Goal: Information Seeking & Learning: Find specific fact

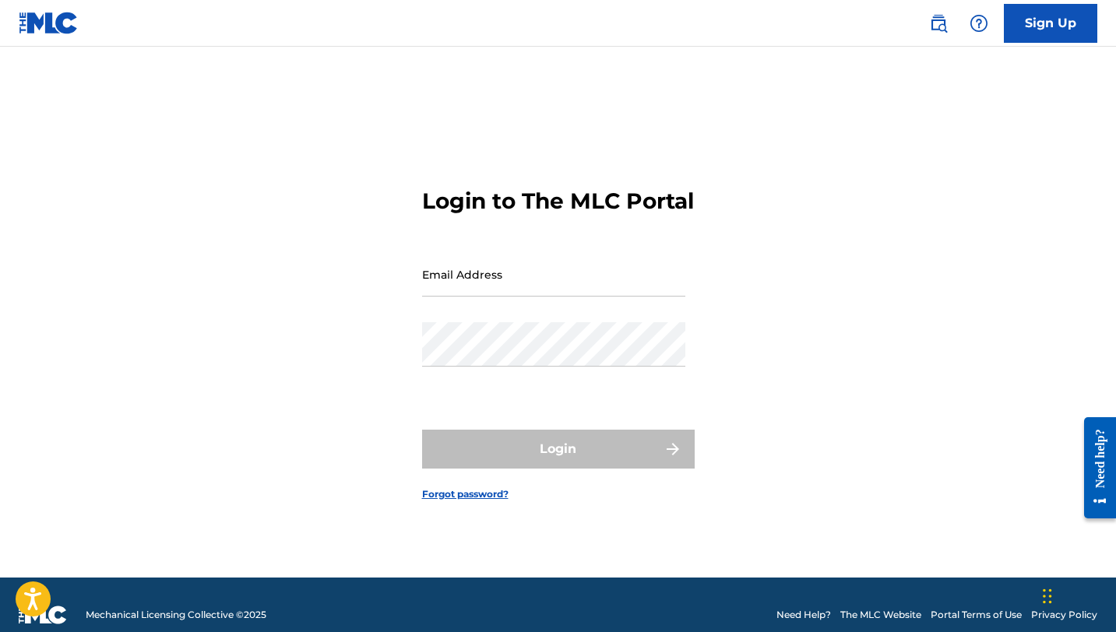
click at [464, 297] on input "Email Address" at bounding box center [553, 274] width 263 height 44
click at [487, 297] on input "Email Address" at bounding box center [553, 274] width 263 height 44
click at [601, 291] on input "Email Address" at bounding box center [553, 274] width 263 height 44
paste input "[EMAIL_ADDRESS][DOMAIN_NAME]"
type input "[EMAIL_ADDRESS][DOMAIN_NAME]"
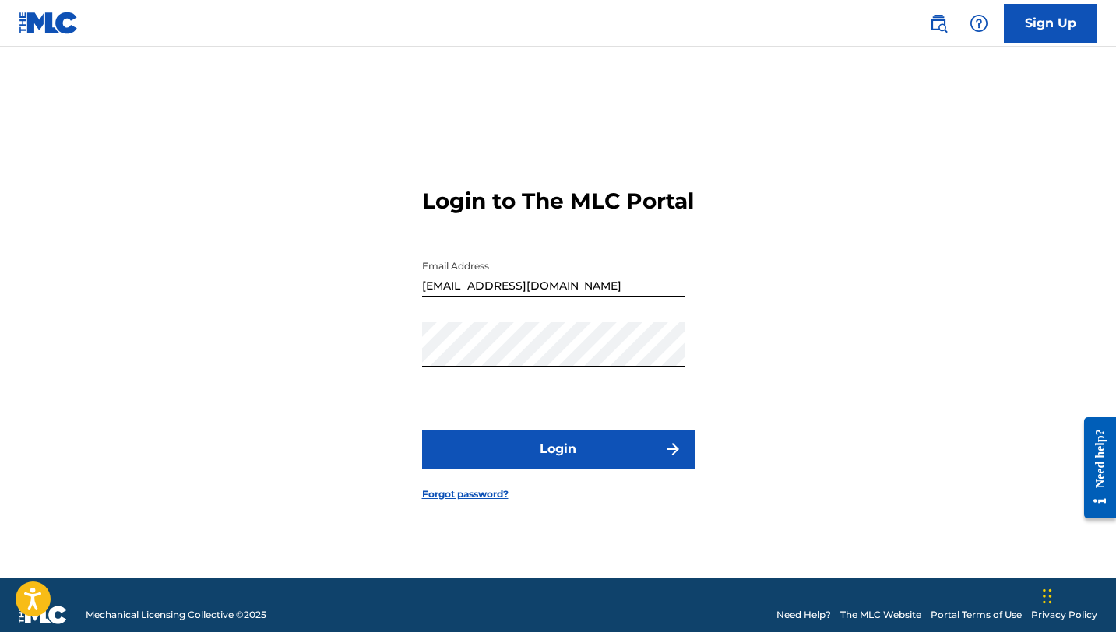
click at [518, 453] on button "Login" at bounding box center [558, 449] width 272 height 39
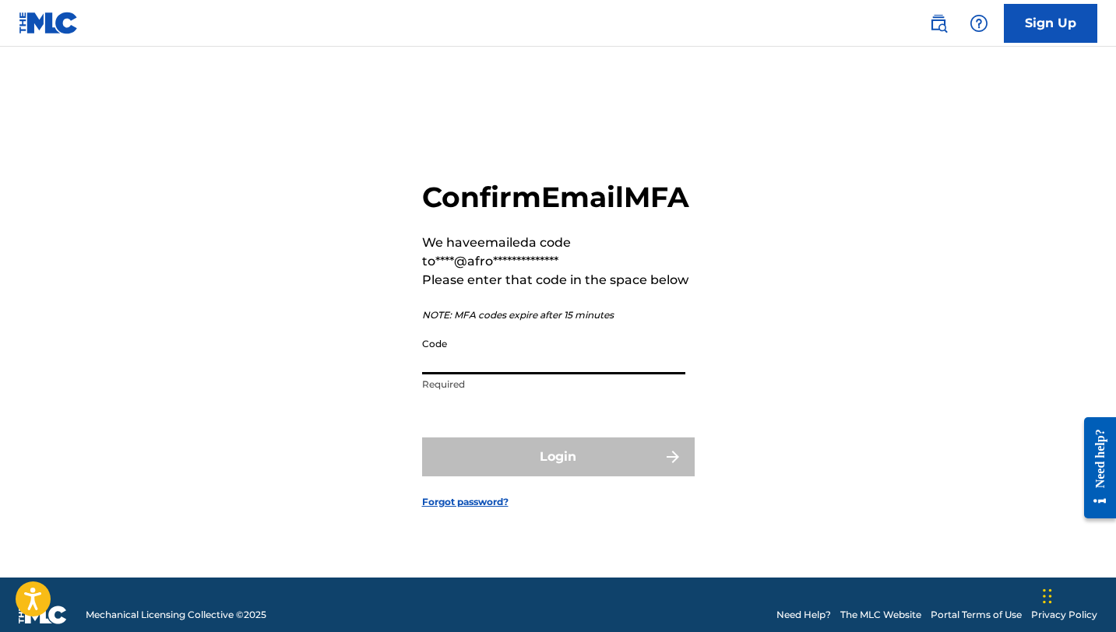
click at [567, 374] on input "Code" at bounding box center [553, 352] width 263 height 44
click at [564, 374] on input "Code" at bounding box center [553, 352] width 263 height 44
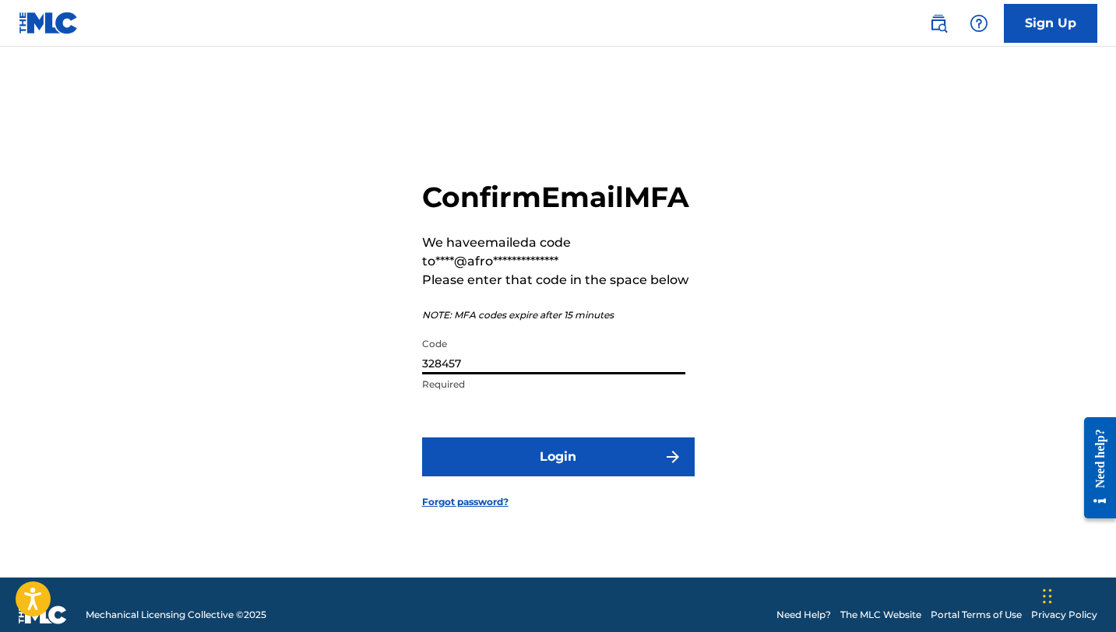
type input "328457"
click at [606, 476] on button "Login" at bounding box center [558, 456] width 272 height 39
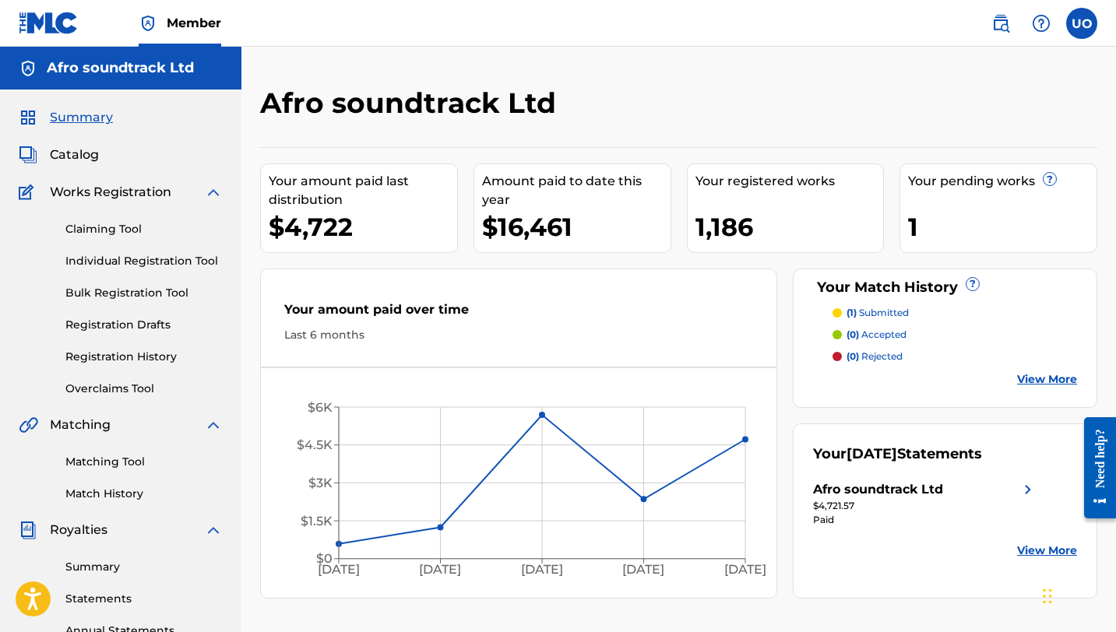
click at [79, 160] on span "Catalog" at bounding box center [74, 155] width 49 height 19
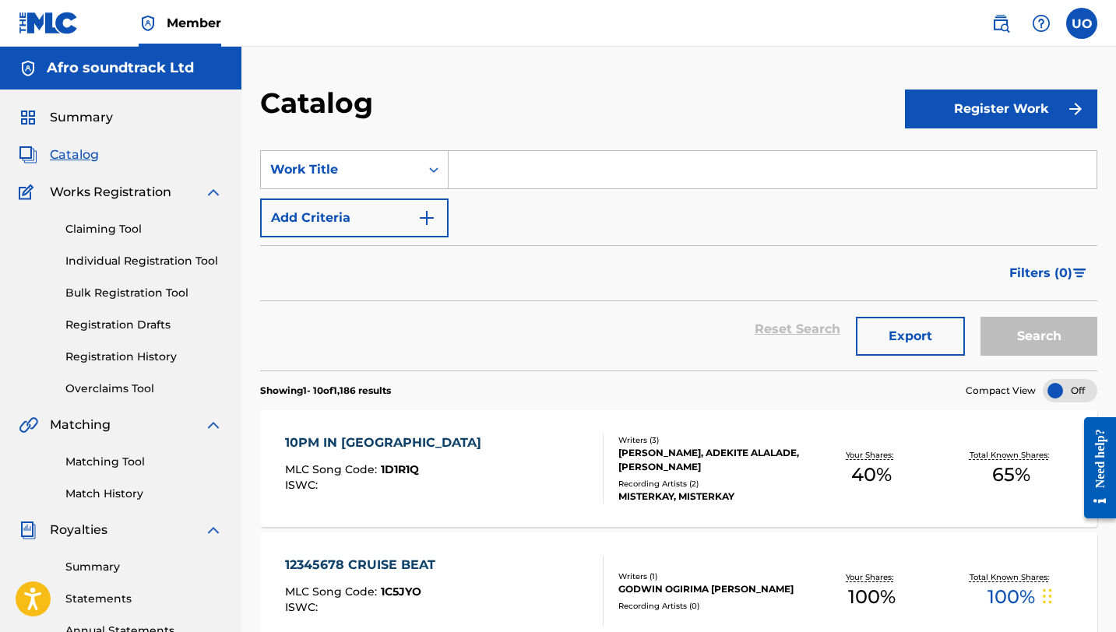
click at [544, 169] on input "Search Form" at bounding box center [772, 169] width 648 height 37
paste input "San SIro"
type input "San SIro"
click at [980, 317] on button "Search" at bounding box center [1038, 336] width 117 height 39
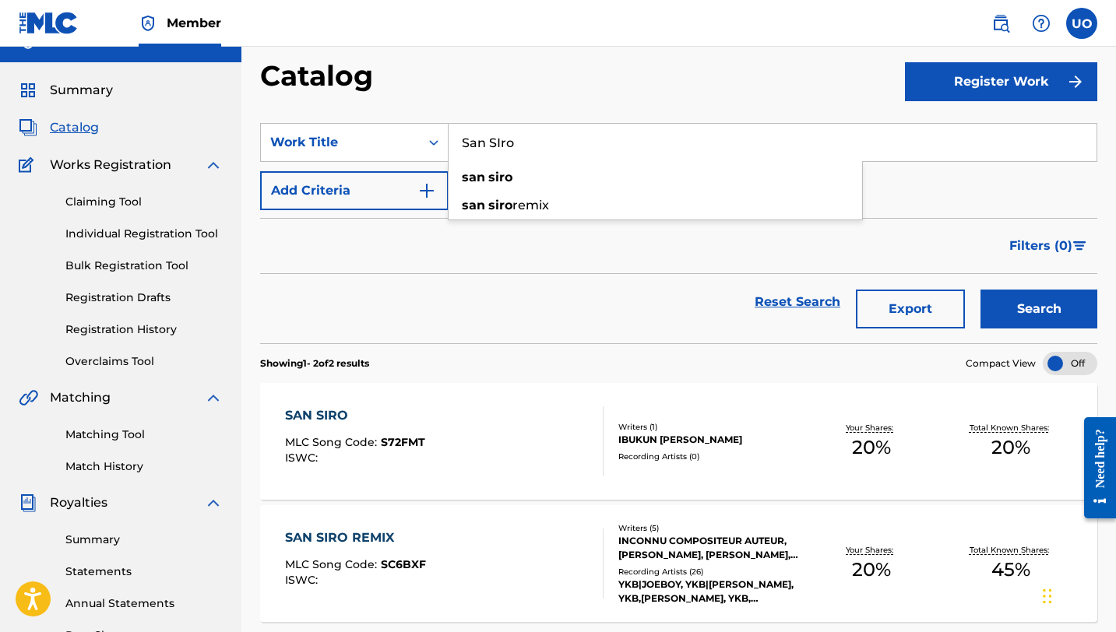
scroll to position [32, 0]
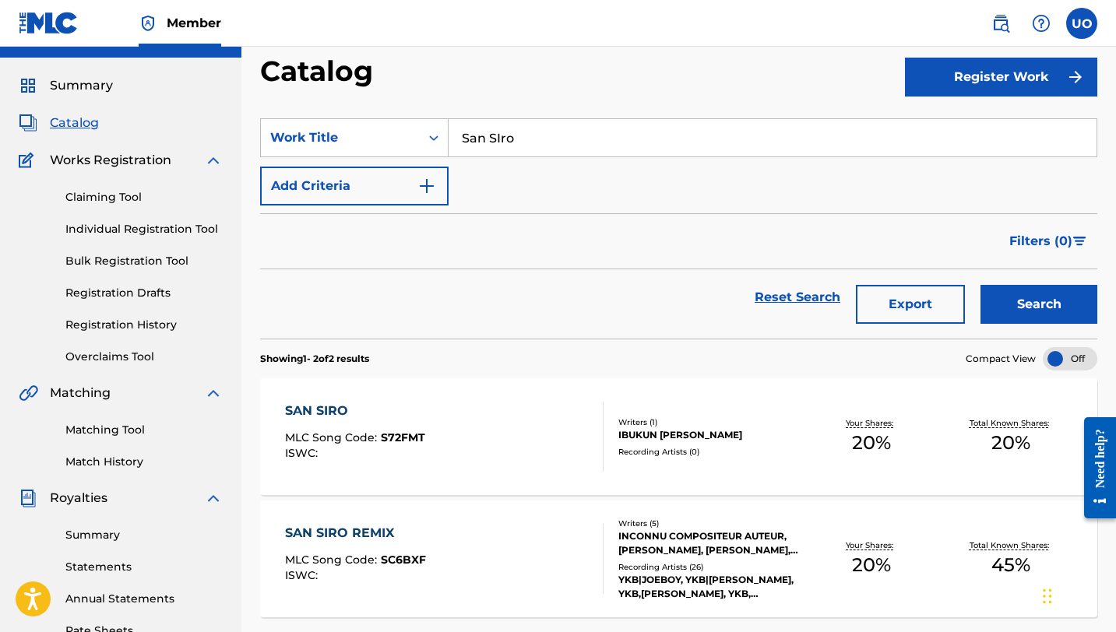
click at [342, 416] on div "SAN SIRO" at bounding box center [355, 411] width 140 height 19
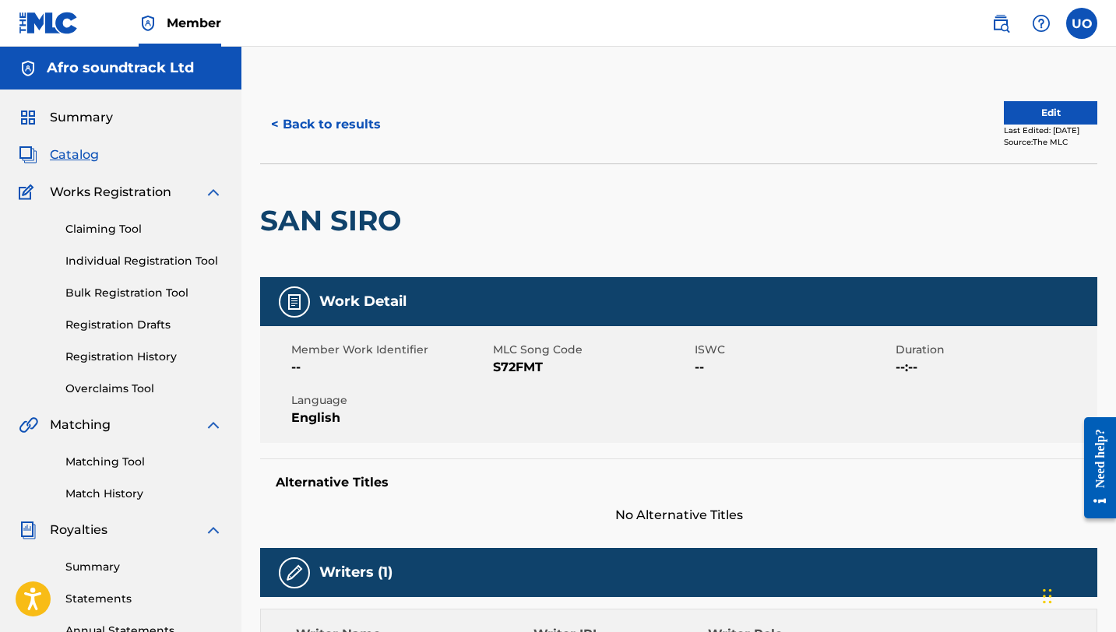
click at [288, 126] on button "< Back to results" at bounding box center [326, 124] width 132 height 39
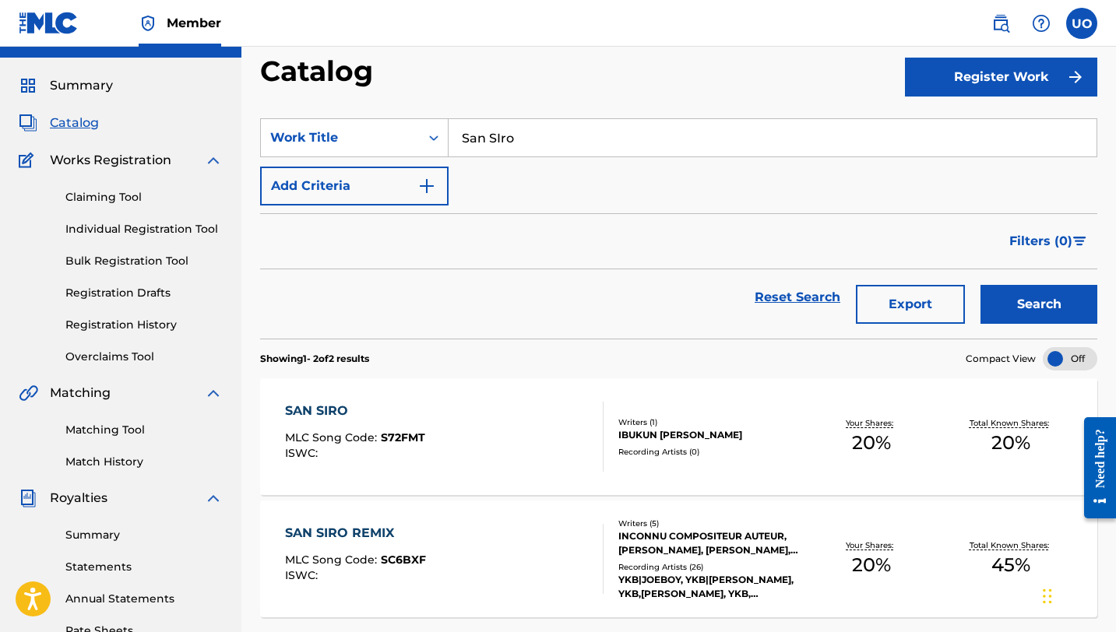
click at [420, 568] on div "MLC Song Code : SC6BXF" at bounding box center [355, 562] width 141 height 16
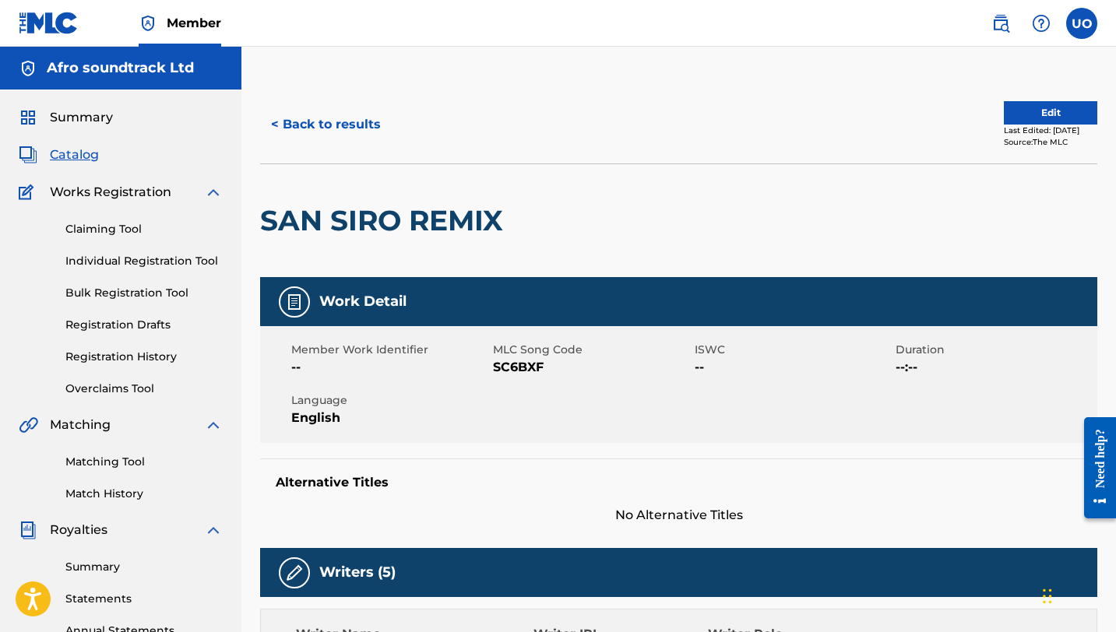
click at [74, 159] on span "Catalog" at bounding box center [74, 155] width 49 height 19
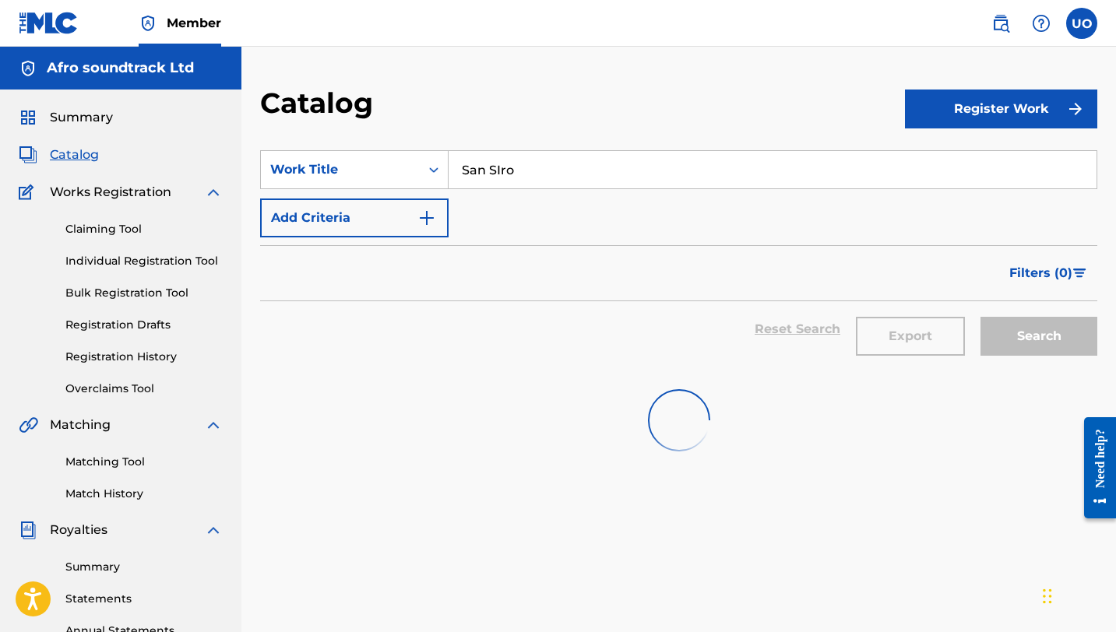
click at [546, 174] on input "San SIro" at bounding box center [772, 169] width 648 height 37
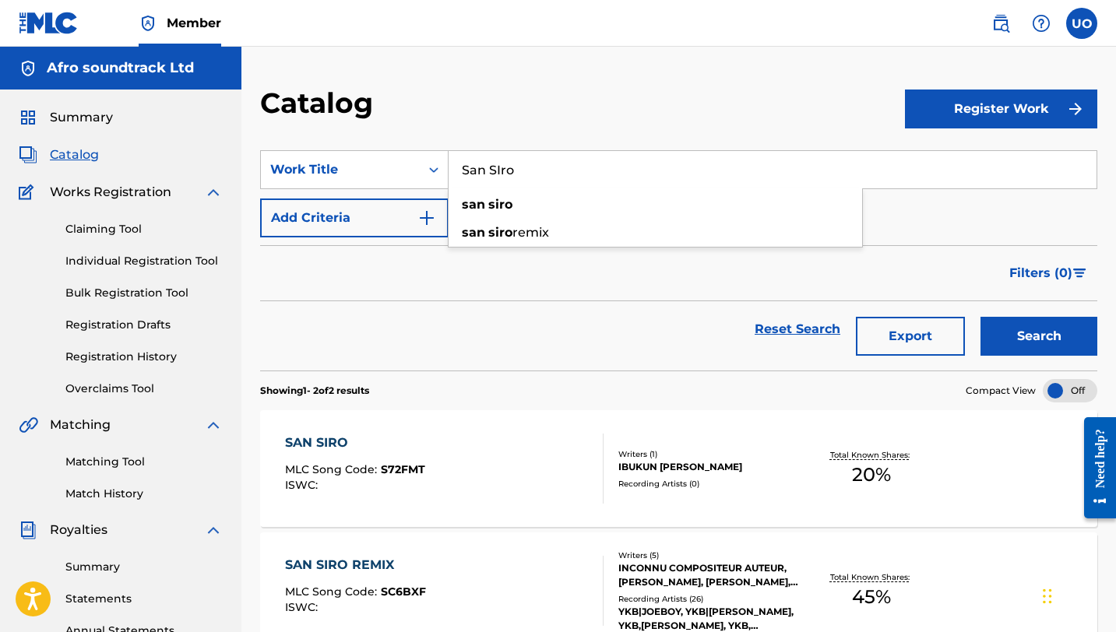
paste input "BTC"
type input "BTC"
click at [980, 317] on button "Search" at bounding box center [1038, 336] width 117 height 39
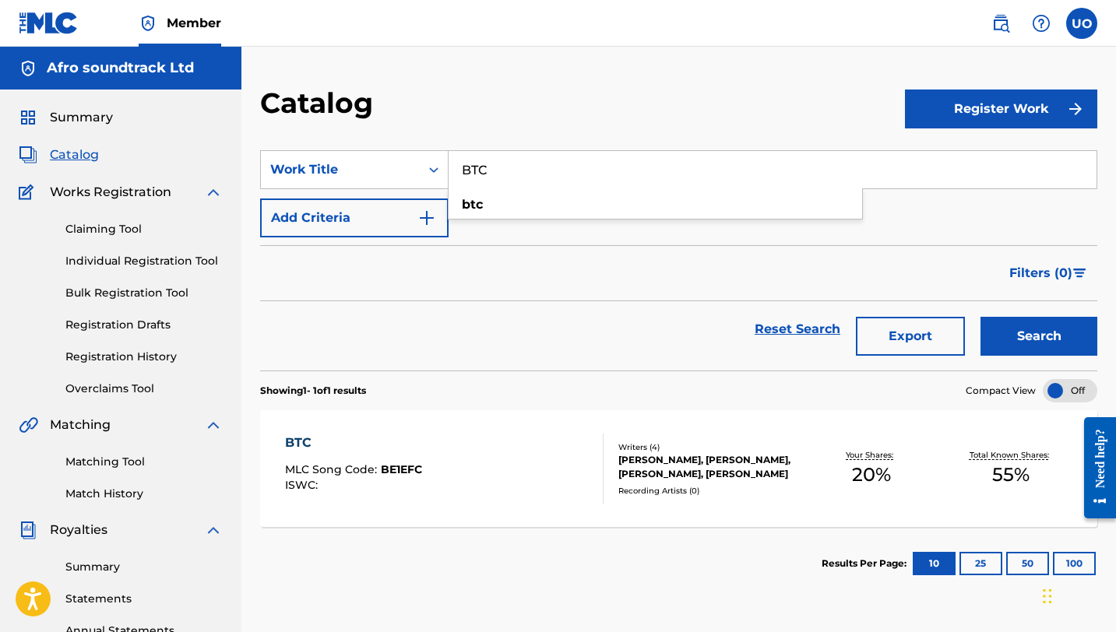
click at [311, 441] on div "BTC" at bounding box center [353, 443] width 137 height 19
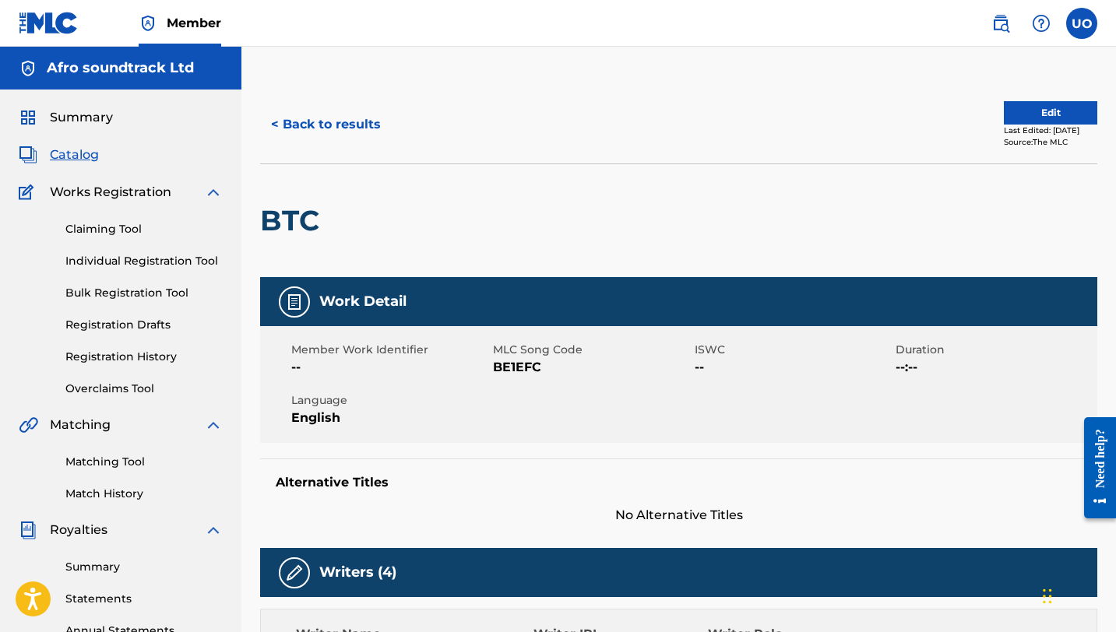
click at [276, 124] on button "< Back to results" at bounding box center [326, 124] width 132 height 39
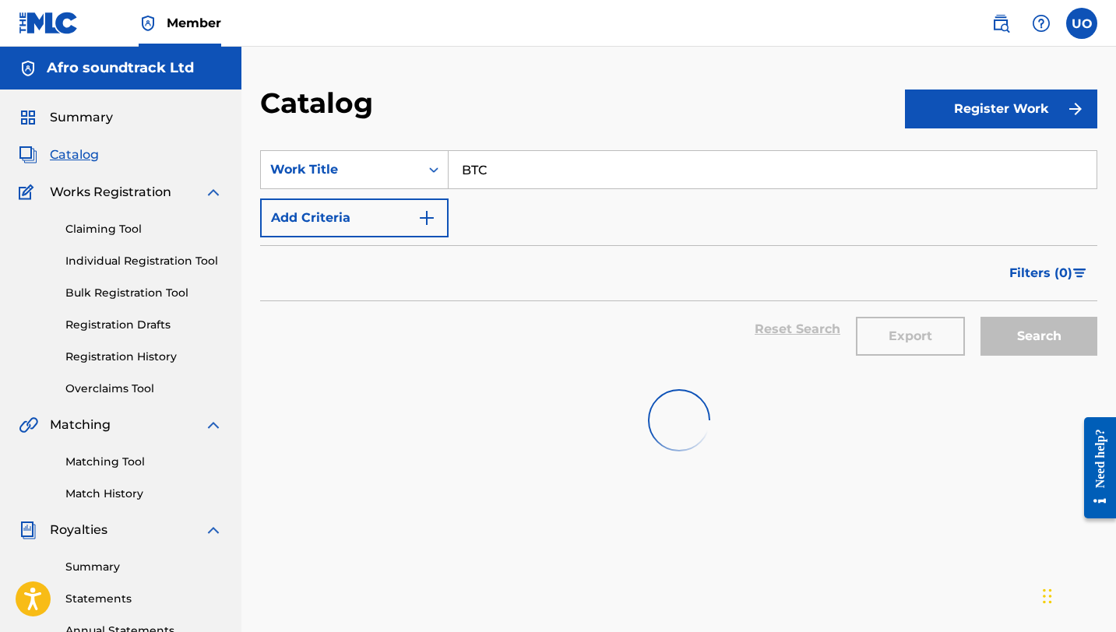
click at [515, 174] on input "BTC" at bounding box center [772, 169] width 648 height 37
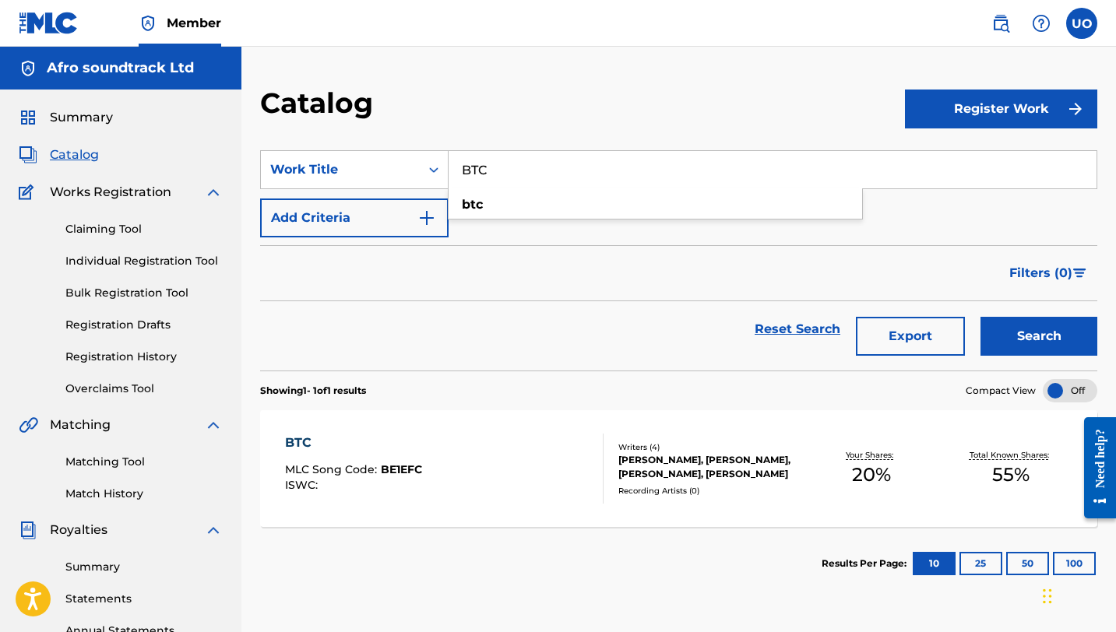
paste input "[DATE]"
type input "[DATE]"
click at [980, 317] on button "Search" at bounding box center [1038, 336] width 117 height 39
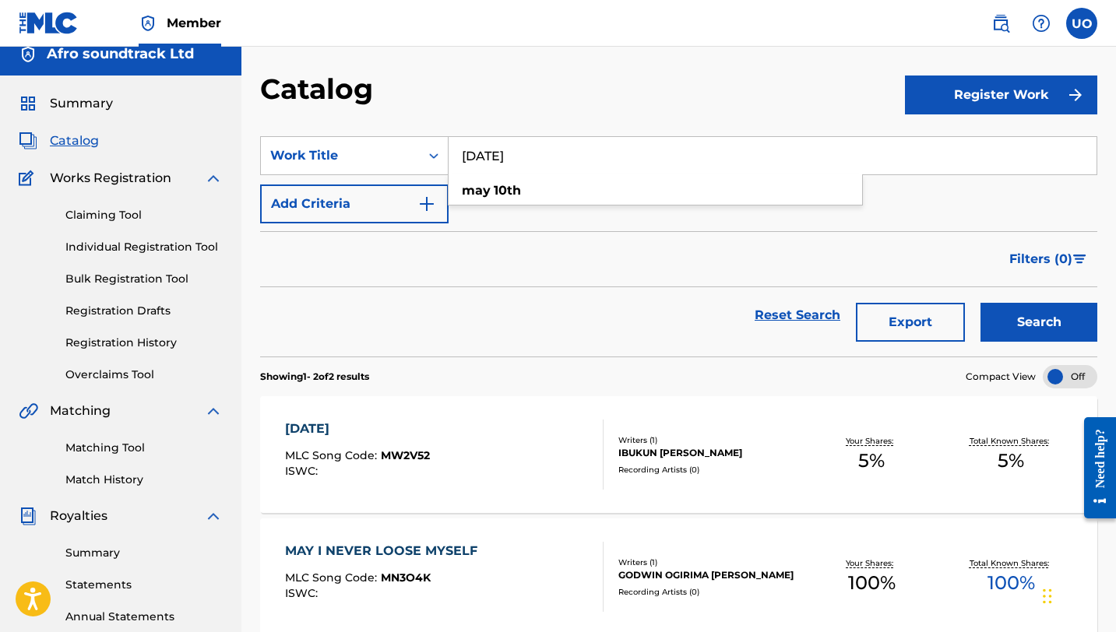
scroll to position [19, 0]
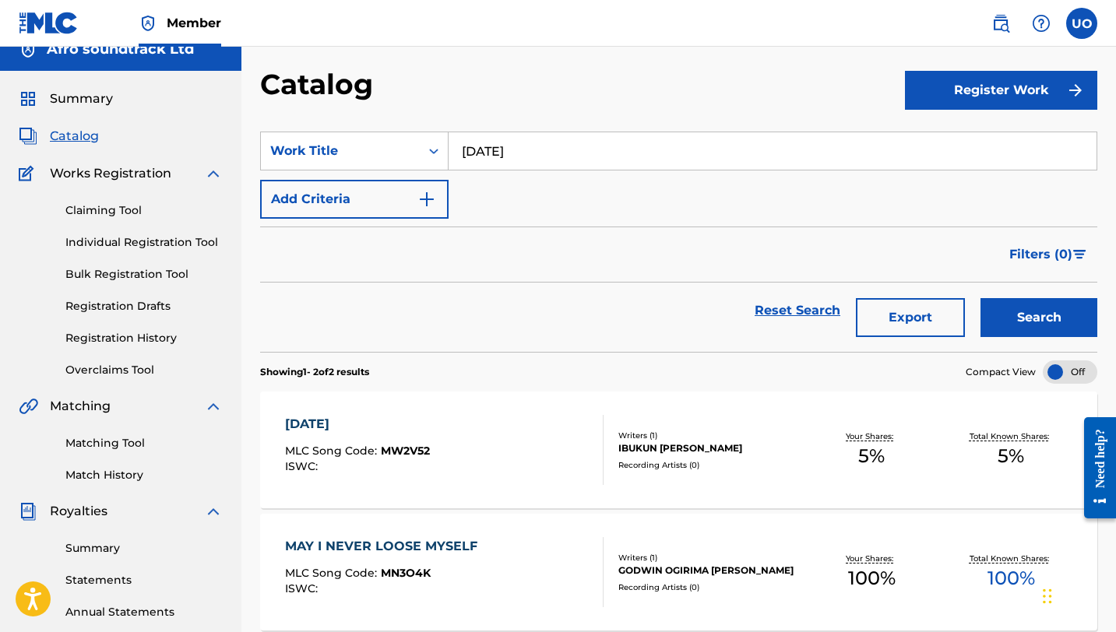
click at [319, 423] on div "[DATE]" at bounding box center [357, 424] width 145 height 19
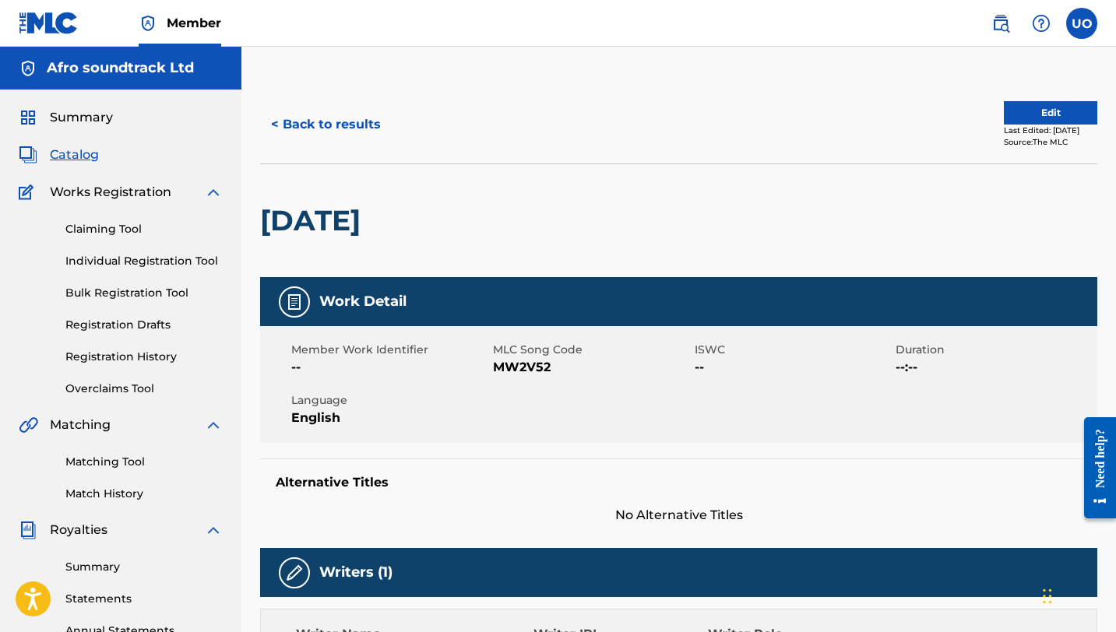
click at [283, 118] on button "< Back to results" at bounding box center [326, 124] width 132 height 39
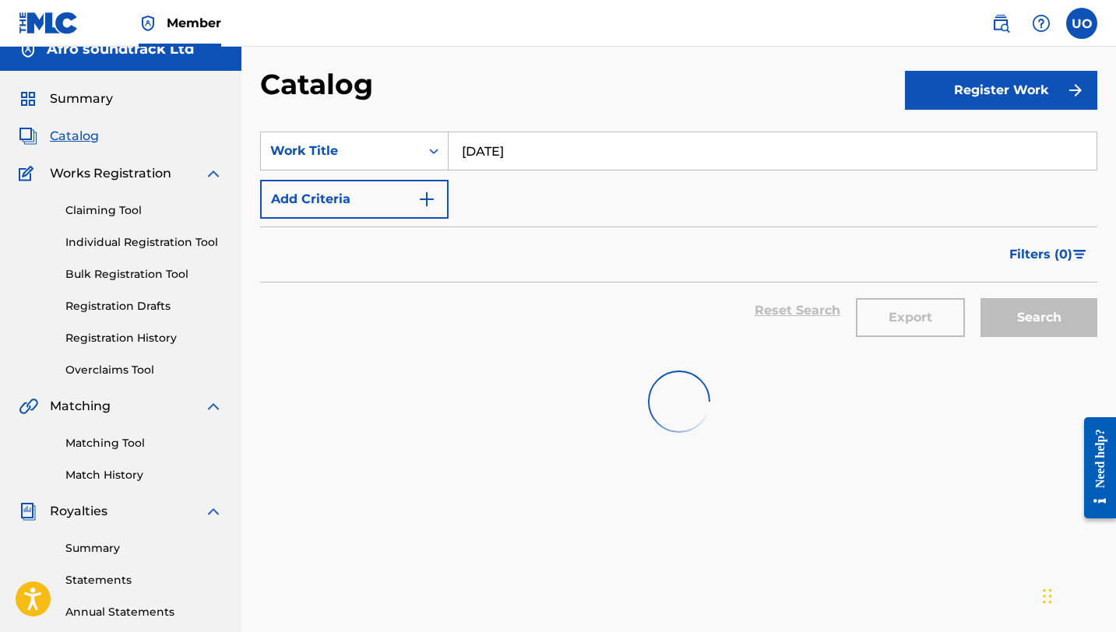
click at [520, 154] on input "[DATE]" at bounding box center [772, 150] width 648 height 37
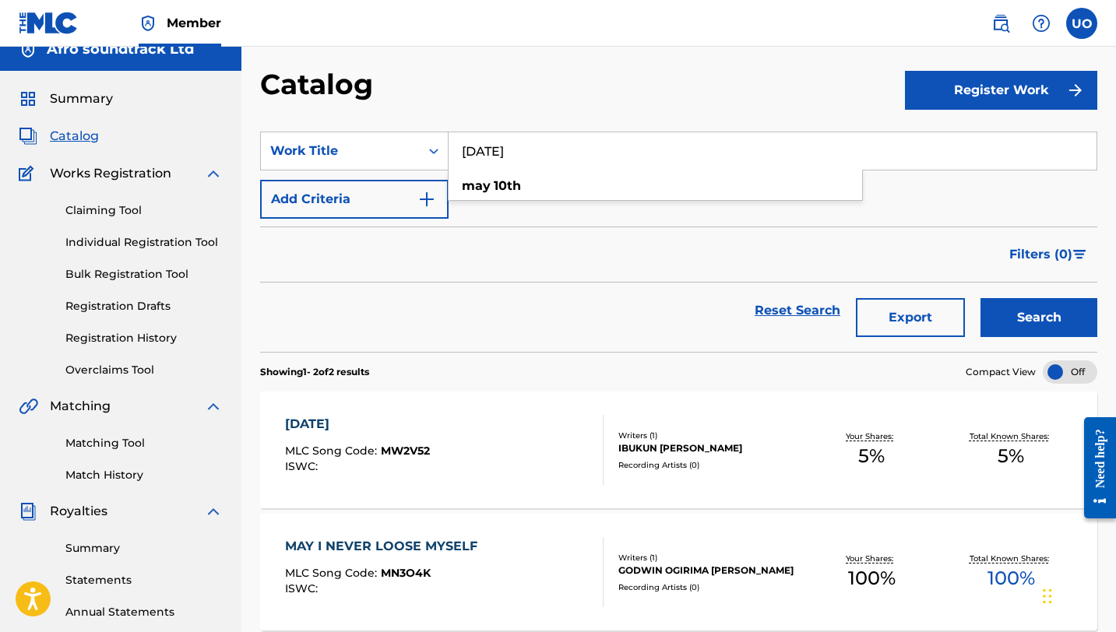
paste input "Blessings"
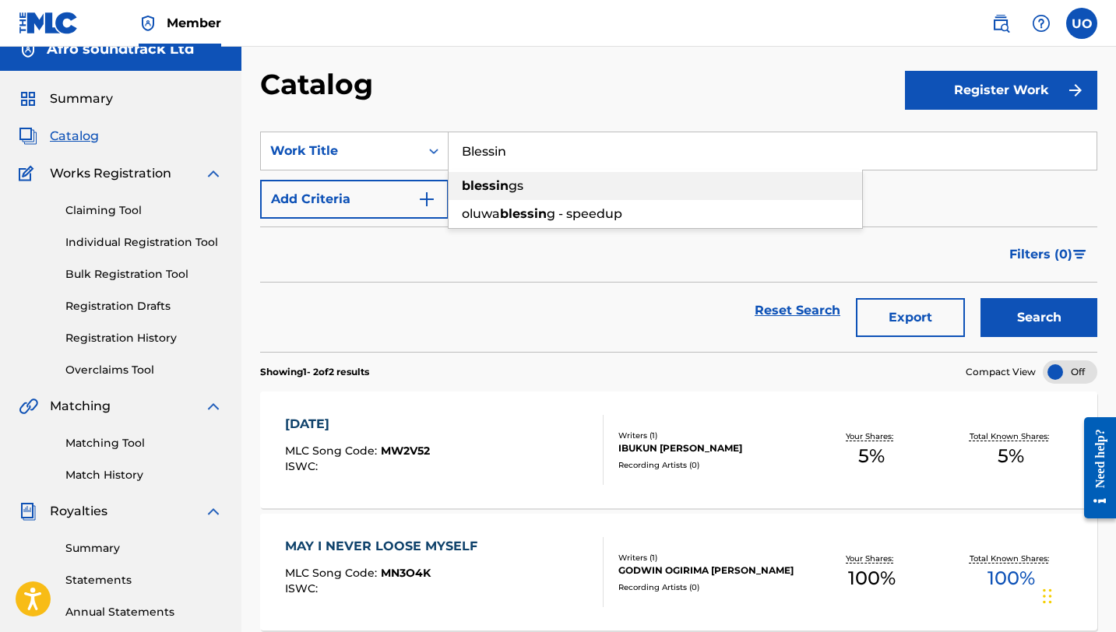
click at [513, 190] on span "gs" at bounding box center [515, 185] width 15 height 15
type input "blessings"
click at [1059, 317] on button "Search" at bounding box center [1038, 317] width 117 height 39
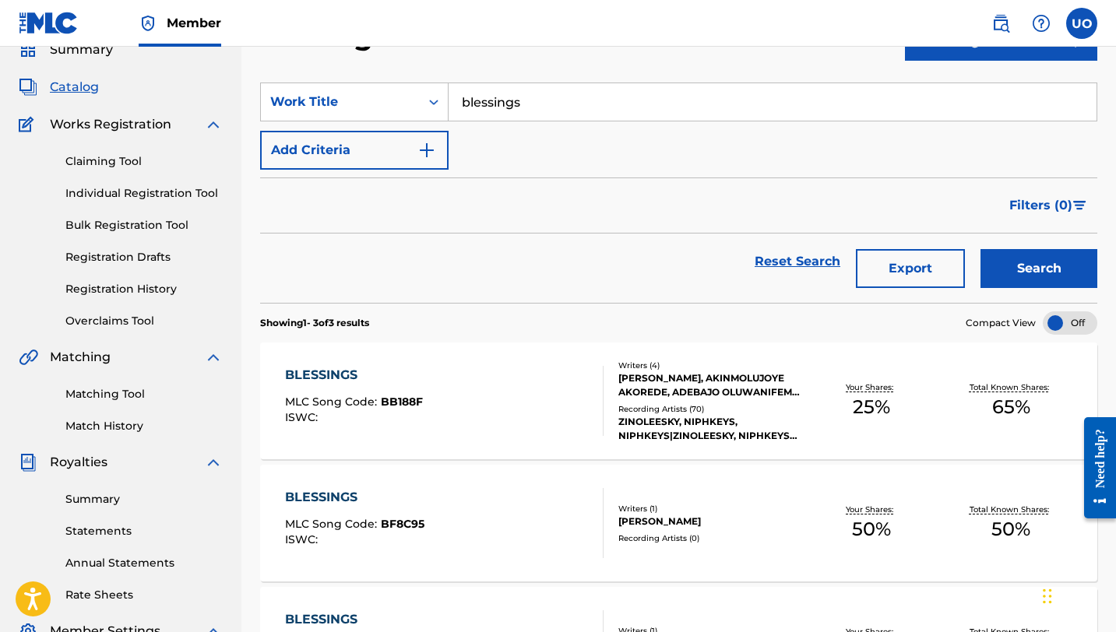
scroll to position [71, 0]
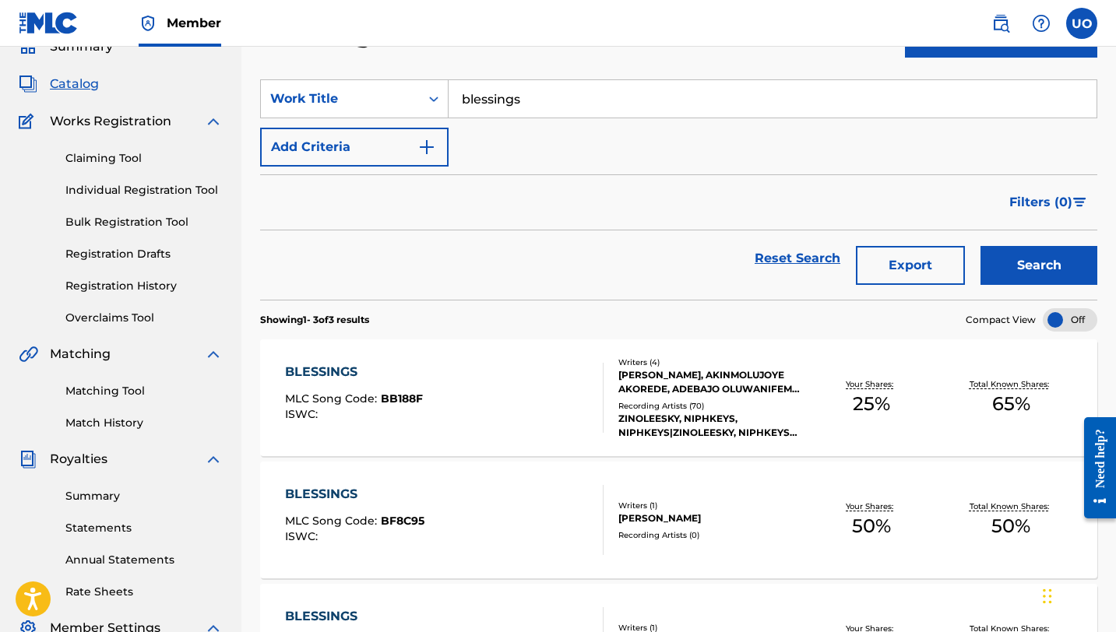
click at [332, 374] on div "BLESSINGS" at bounding box center [354, 372] width 138 height 19
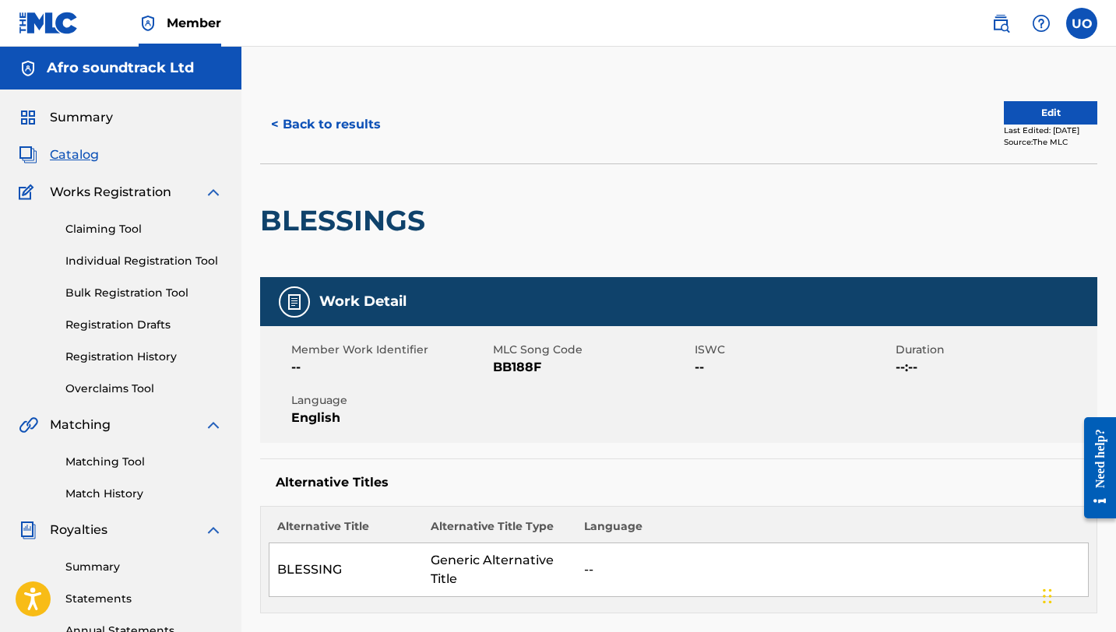
click at [281, 135] on button "< Back to results" at bounding box center [326, 124] width 132 height 39
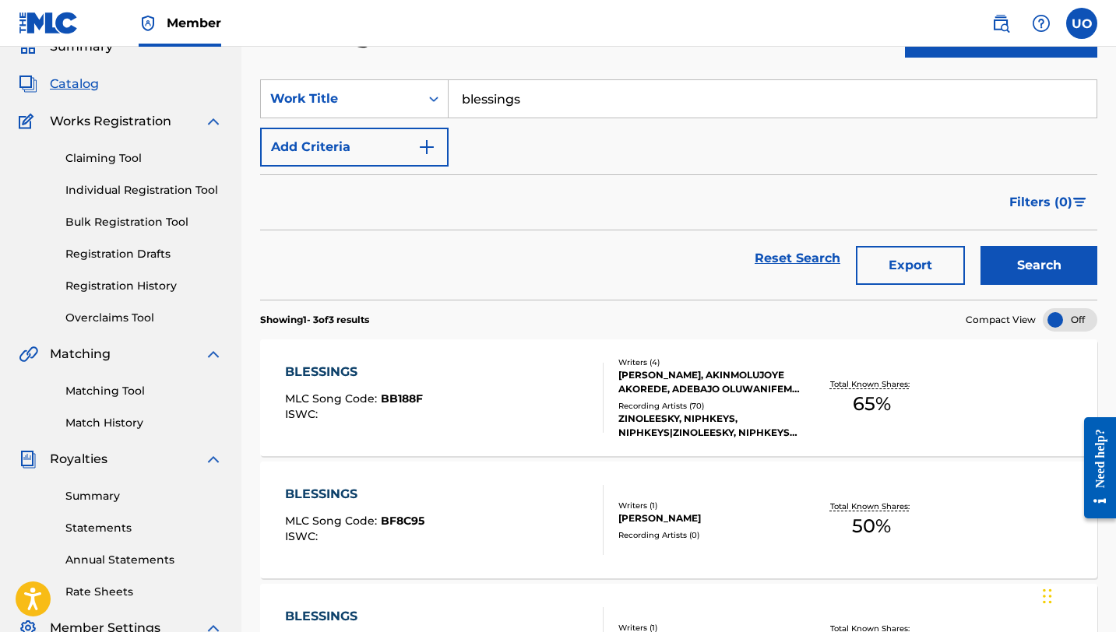
click at [532, 95] on input "blessings" at bounding box center [772, 98] width 648 height 37
paste input "I don't care"
type input "I don't care"
click at [980, 246] on button "Search" at bounding box center [1038, 265] width 117 height 39
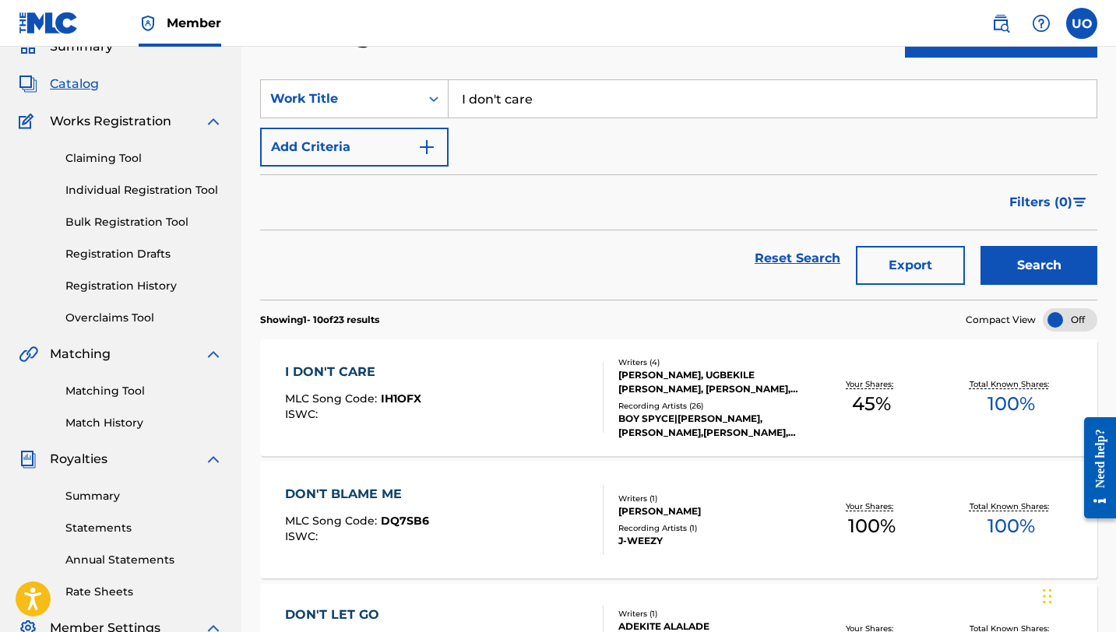
click at [361, 360] on div "I DON'T CARE MLC Song Code : IH1OFX ISWC : Writers ( 4 ) [PERSON_NAME], [PERSON…" at bounding box center [678, 397] width 837 height 117
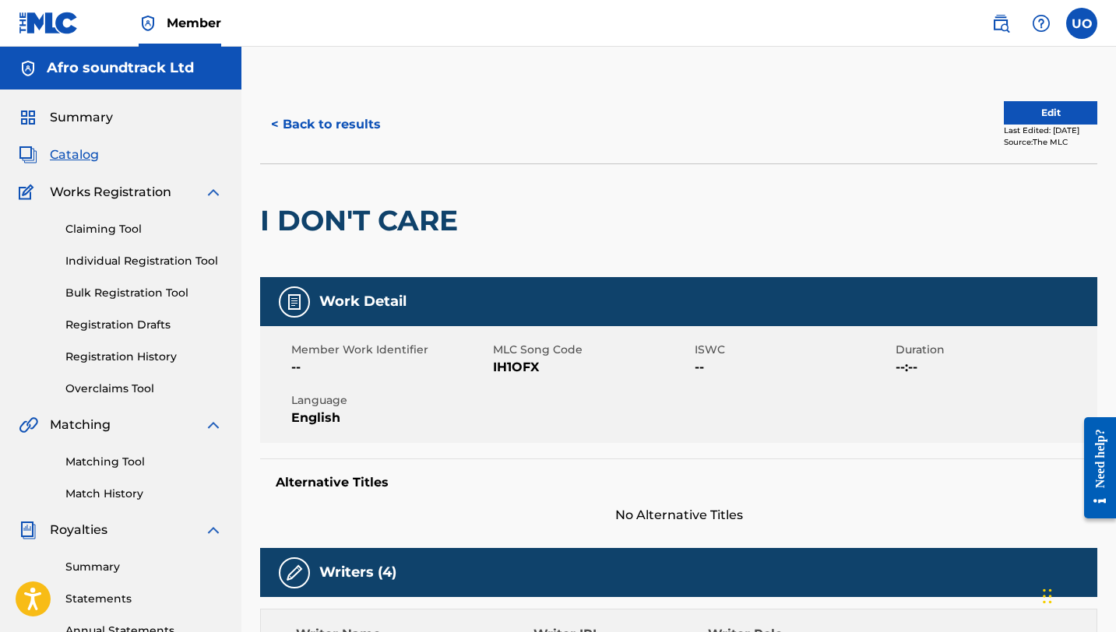
click at [270, 125] on button "< Back to results" at bounding box center [326, 124] width 132 height 39
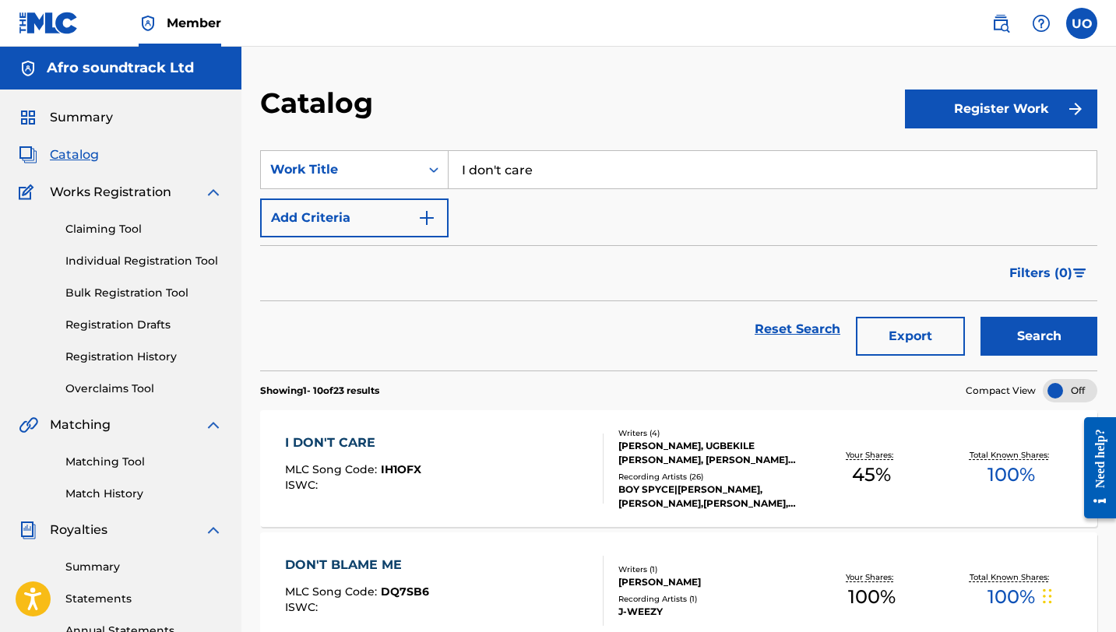
scroll to position [38, 0]
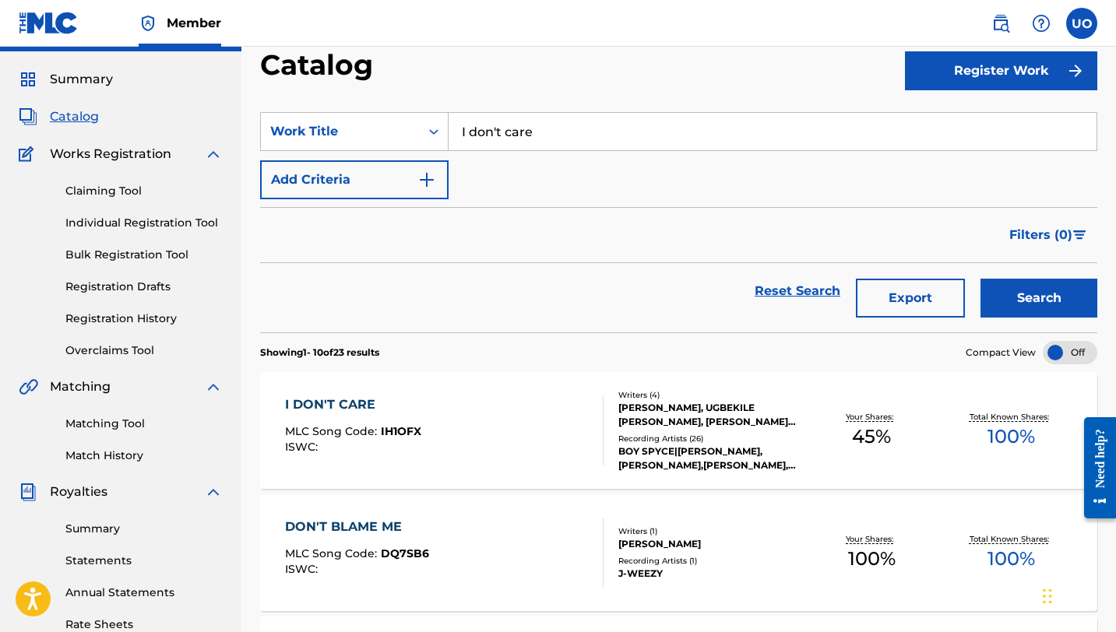
click at [584, 139] on input "I don't care" at bounding box center [772, 131] width 648 height 37
click at [577, 166] on div "badda [PERSON_NAME]" at bounding box center [654, 167] width 413 height 28
click at [980, 279] on button "Search" at bounding box center [1038, 298] width 117 height 39
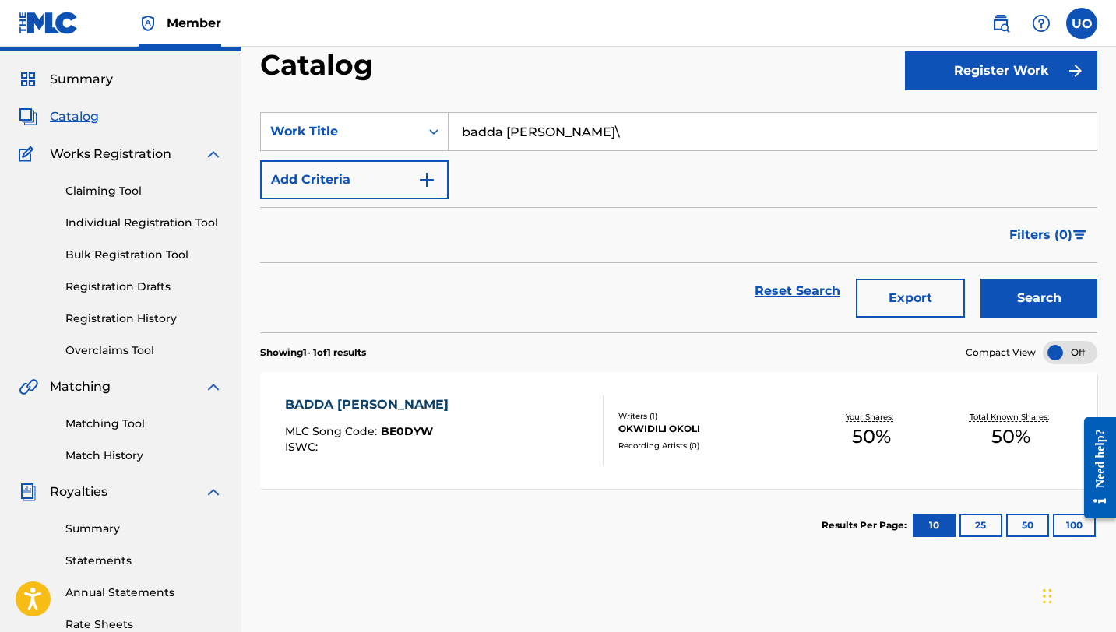
type input "badda [PERSON_NAME]\"
click at [338, 405] on div "BADDA [PERSON_NAME]" at bounding box center [370, 404] width 171 height 19
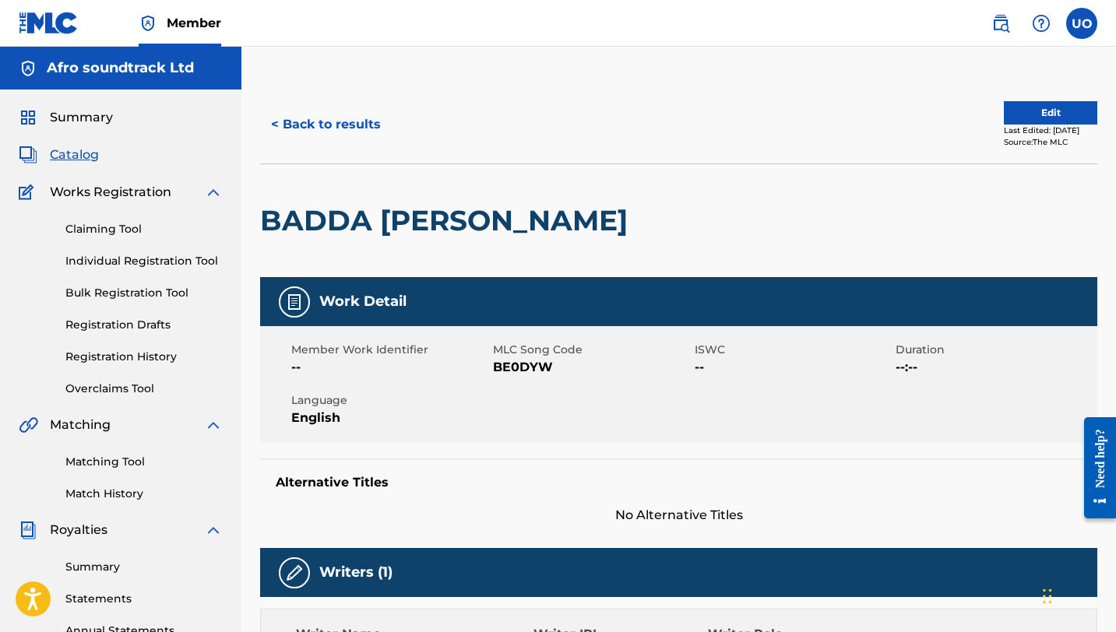
click at [86, 159] on span "Catalog" at bounding box center [74, 155] width 49 height 19
